Goal: Task Accomplishment & Management: Manage account settings

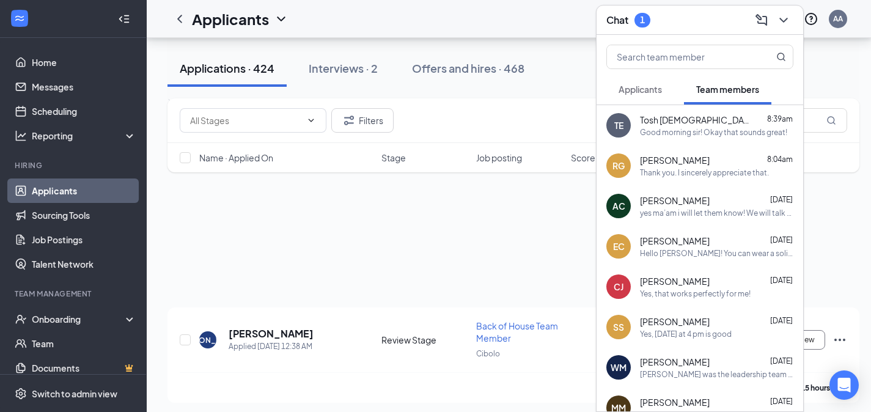
click at [656, 88] on span "Applicants" at bounding box center [640, 89] width 43 height 11
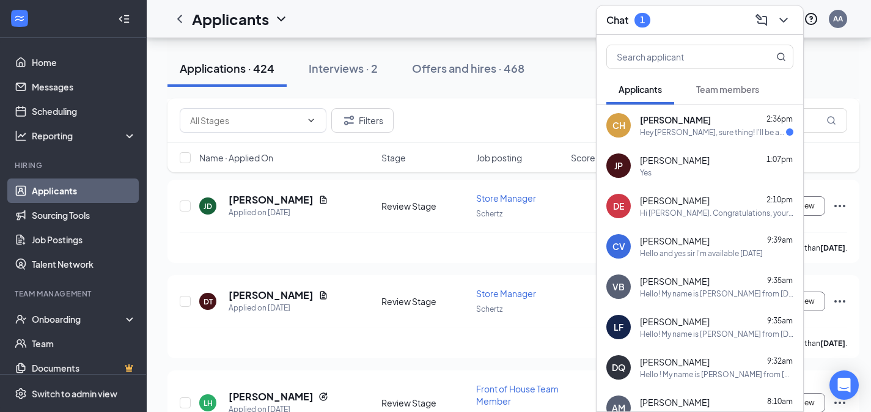
click at [665, 116] on span "[PERSON_NAME]" at bounding box center [675, 120] width 71 height 12
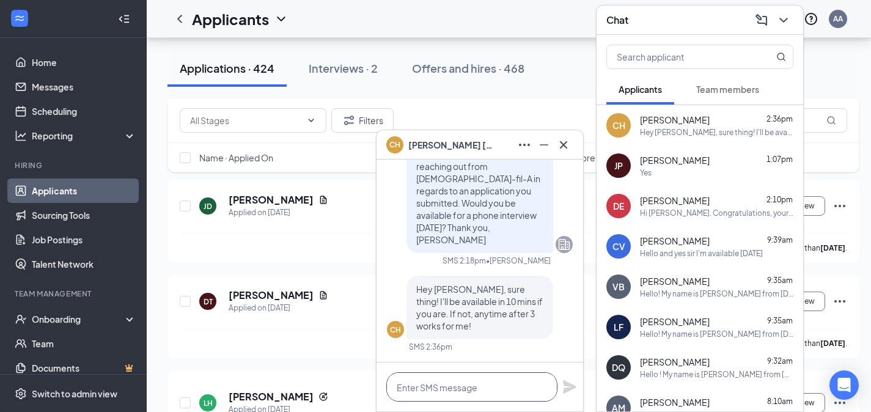
click at [530, 391] on textarea at bounding box center [471, 386] width 171 height 29
click at [565, 147] on icon "Cross" at bounding box center [563, 145] width 15 height 15
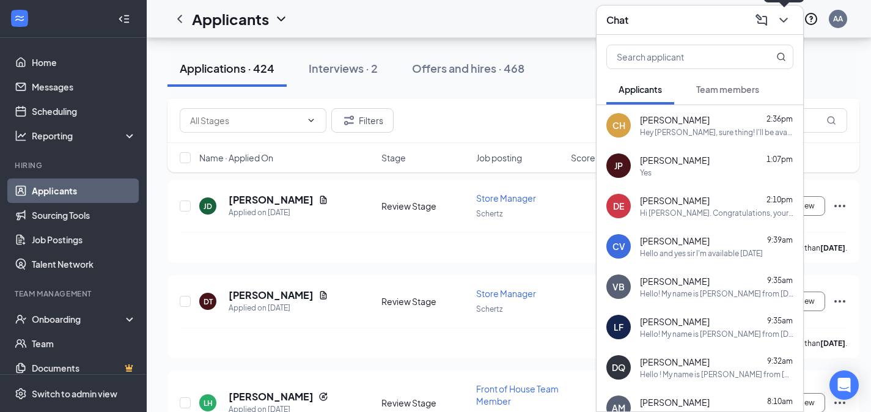
click at [789, 16] on icon "ChevronDown" at bounding box center [784, 20] width 15 height 15
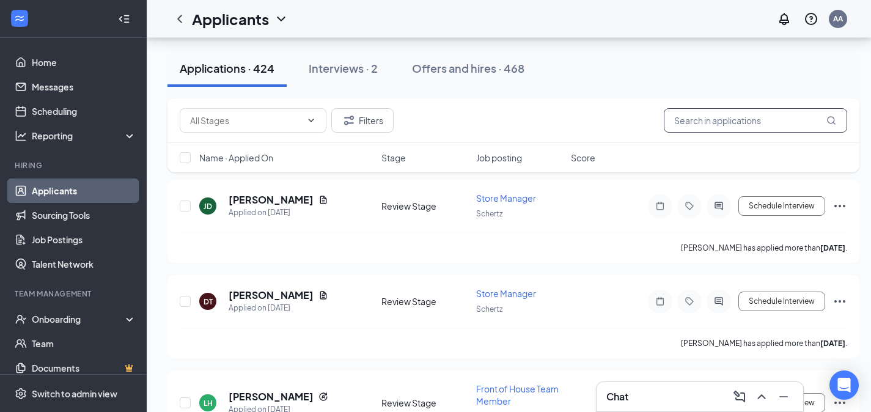
click at [752, 130] on input "text" at bounding box center [755, 120] width 183 height 24
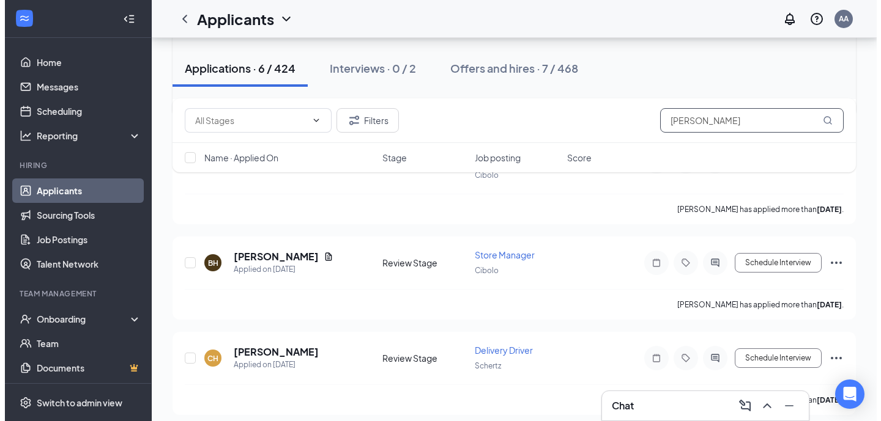
scroll to position [287, 0]
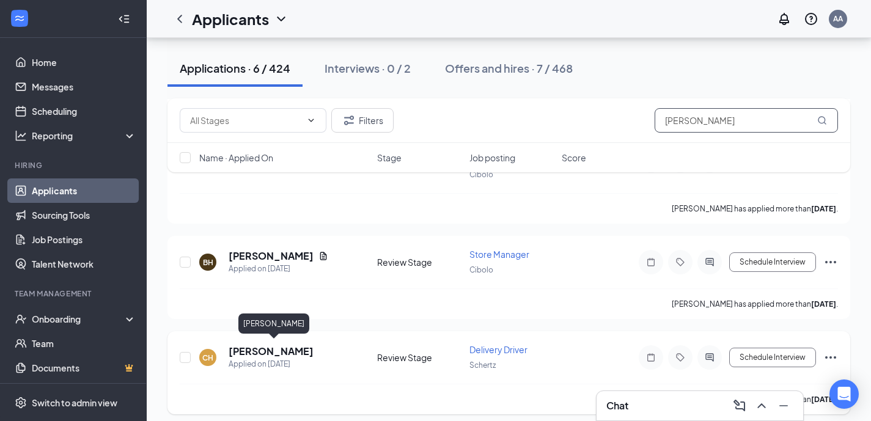
type input "[PERSON_NAME]"
click at [314, 351] on h5 "[PERSON_NAME]" at bounding box center [271, 351] width 85 height 13
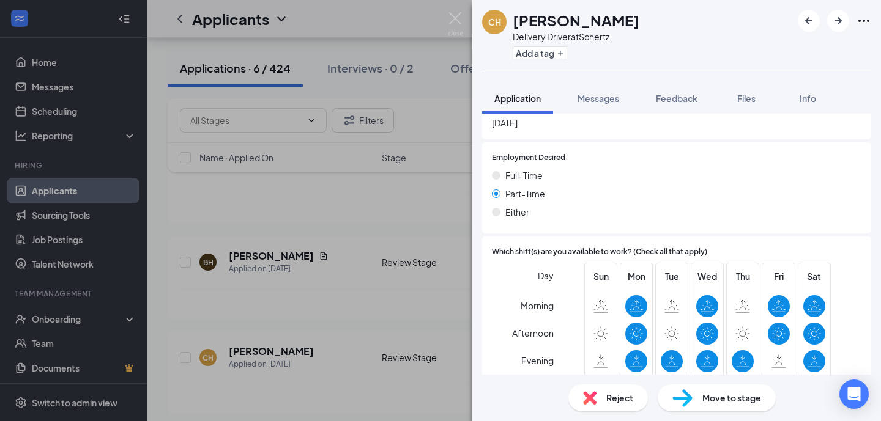
scroll to position [1068, 0]
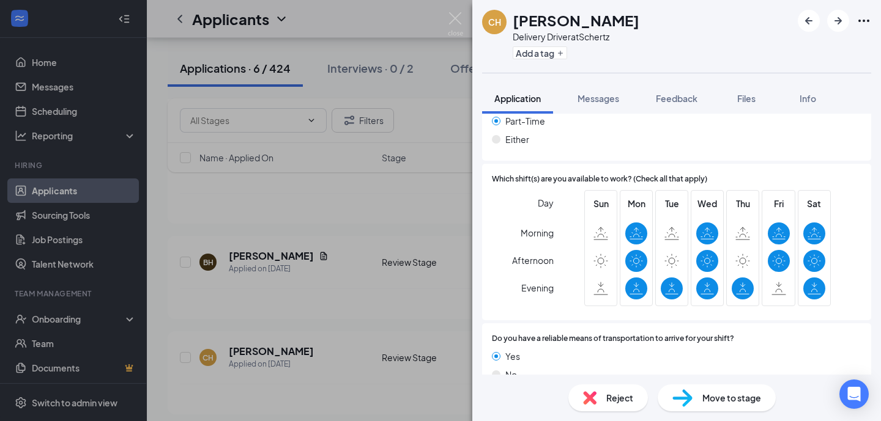
click at [684, 401] on img at bounding box center [682, 399] width 20 height 18
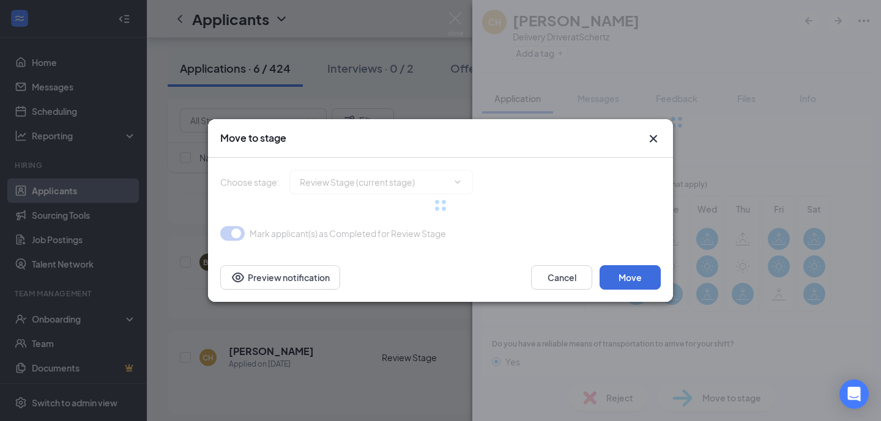
type input "Onsite Interview (next stage)"
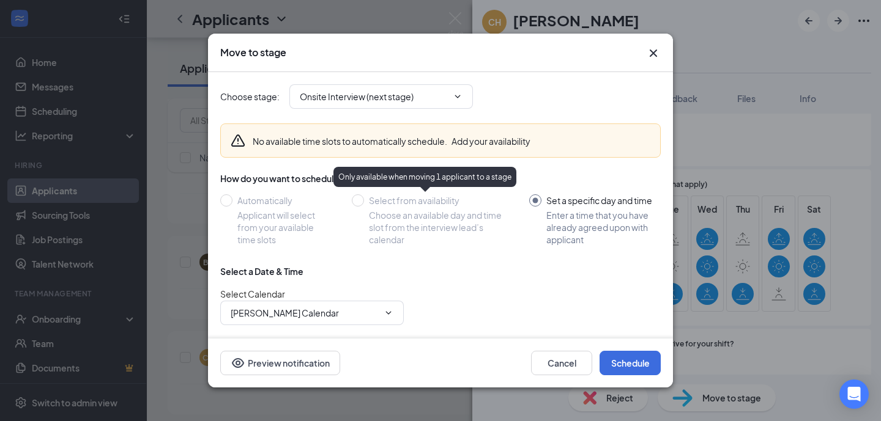
scroll to position [90, 0]
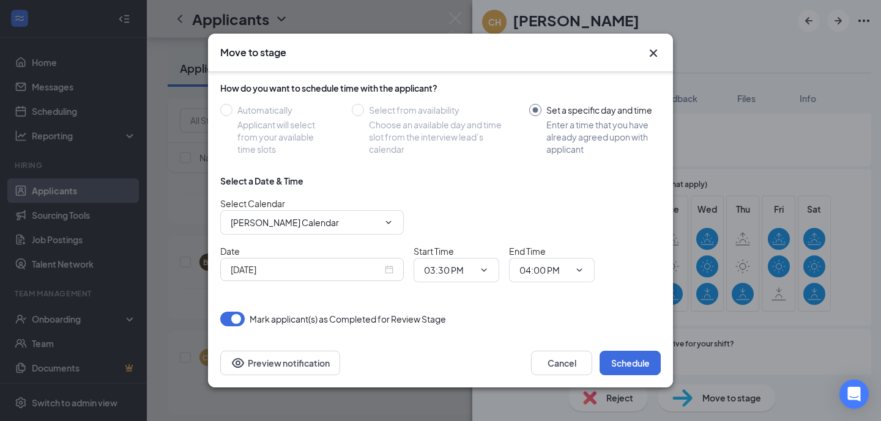
click at [391, 269] on div "[DATE]" at bounding box center [312, 269] width 163 height 13
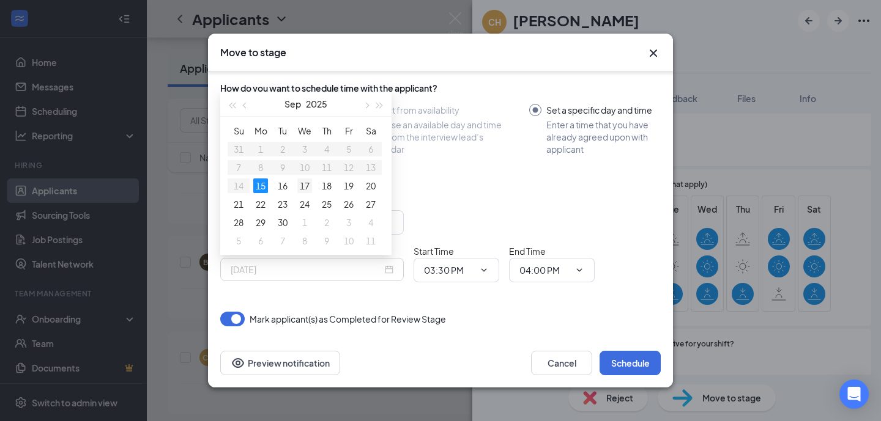
type input "[DATE]"
click at [301, 183] on div "17" at bounding box center [304, 186] width 15 height 15
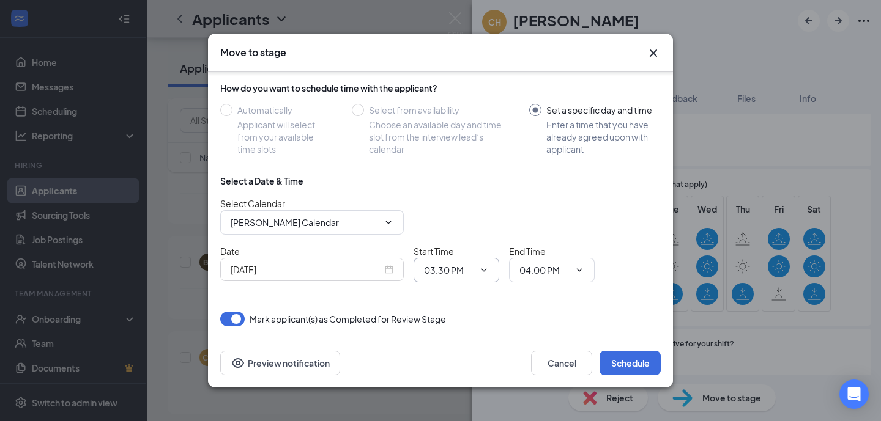
click at [429, 276] on input "03:30 PM" at bounding box center [449, 270] width 50 height 13
click at [464, 234] on div "02:00 PM" at bounding box center [467, 227] width 86 height 28
type input "02:00 PM"
click at [533, 264] on input "04:00 PM" at bounding box center [544, 270] width 50 height 13
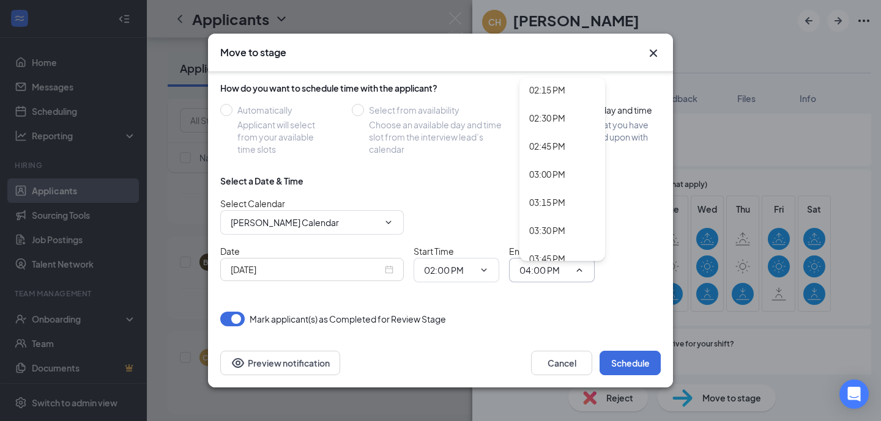
scroll to position [1606, 0]
click at [561, 94] on div "02:15 PM" at bounding box center [547, 89] width 36 height 13
type input "02:15 PM"
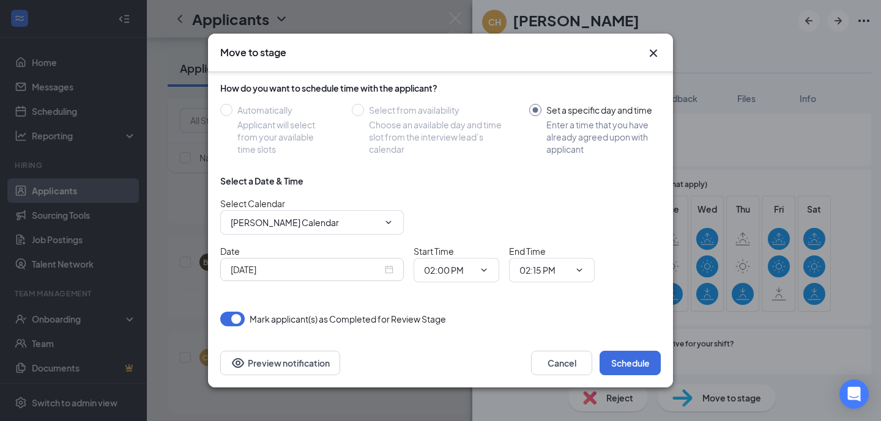
click at [619, 262] on div "Date [DATE] Start Time 02:00 PM 12:00 AM 12:15 AM 12:30 AM 12:45 AM 01:00 AM 01…" at bounding box center [440, 264] width 440 height 38
click at [283, 358] on button "Preview notification" at bounding box center [280, 363] width 120 height 24
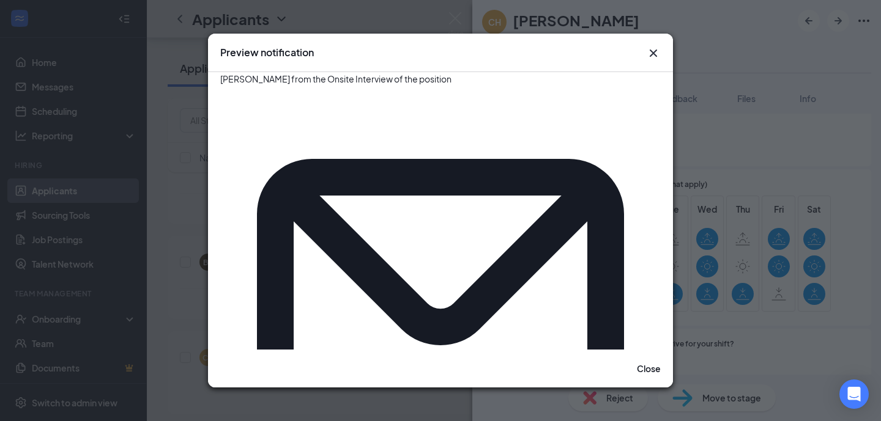
click at [657, 54] on icon "Cross" at bounding box center [653, 53] width 15 height 15
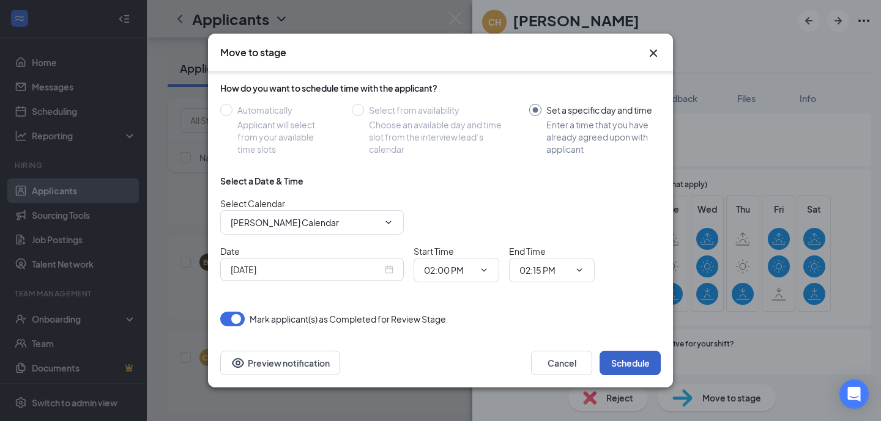
click at [624, 358] on button "Schedule" at bounding box center [629, 363] width 61 height 24
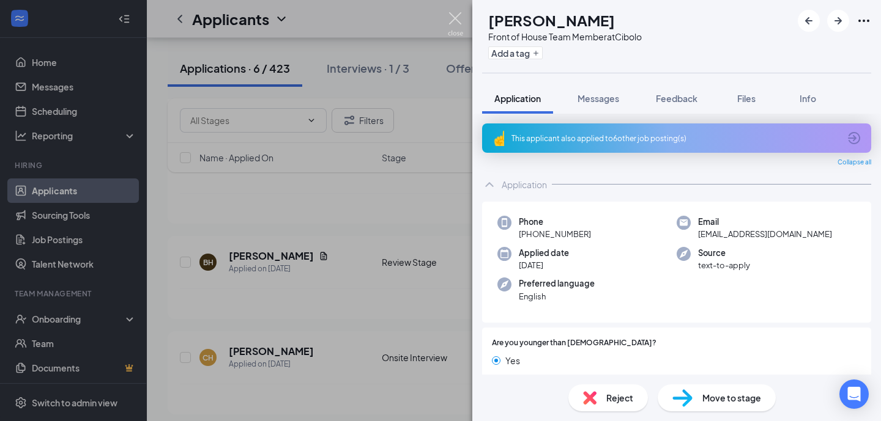
click at [456, 13] on img at bounding box center [455, 24] width 15 height 24
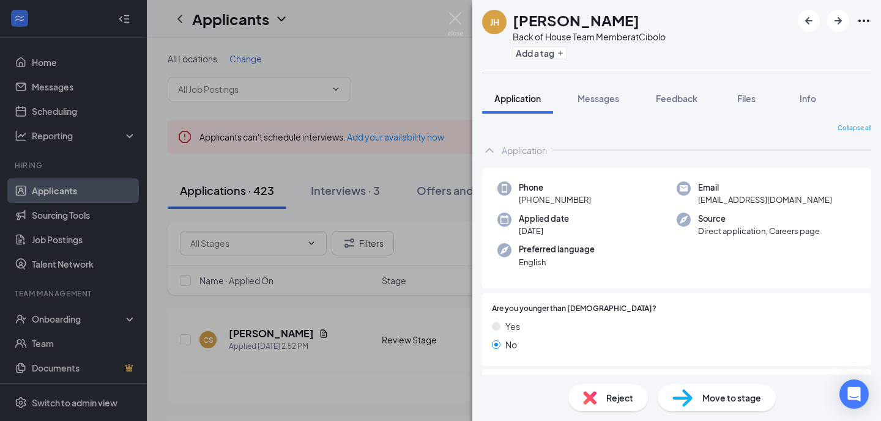
click at [325, 174] on div "JH Jayliene Hernandez Back of House Team Member at Cibolo Add a tag Application…" at bounding box center [440, 210] width 881 height 421
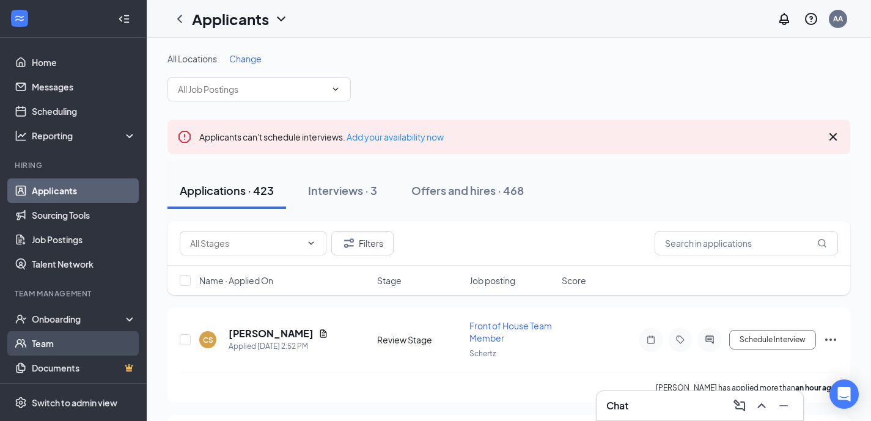
click at [87, 351] on link "Team" at bounding box center [84, 343] width 105 height 24
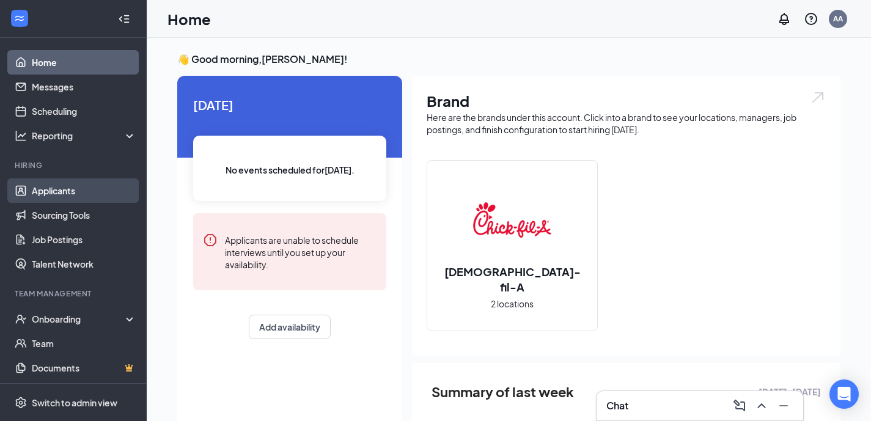
click at [32, 193] on link "Applicants" at bounding box center [84, 191] width 105 height 24
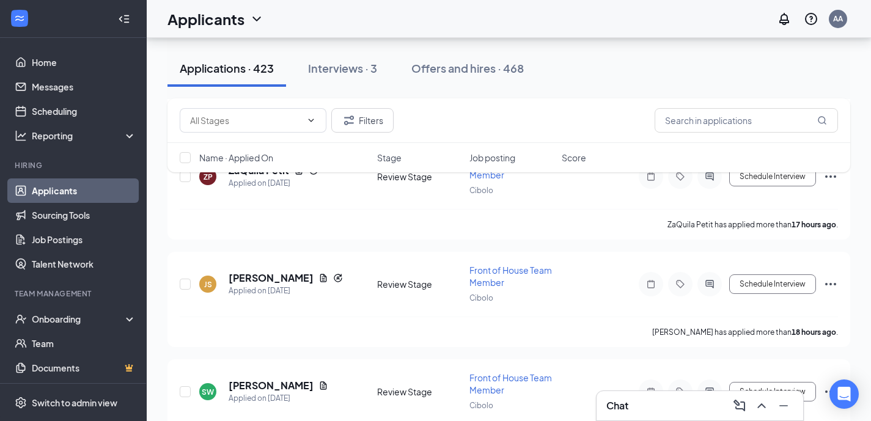
scroll to position [421, 0]
